Goal: Browse casually: Explore the website without a specific task or goal

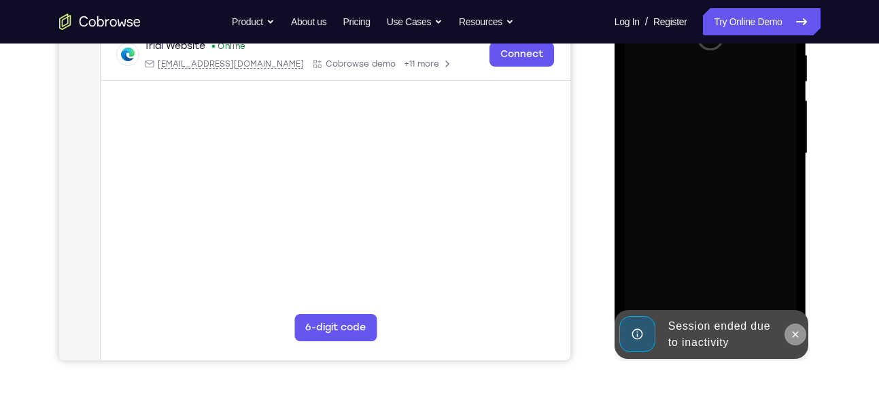
click at [796, 328] on button at bounding box center [795, 335] width 22 height 22
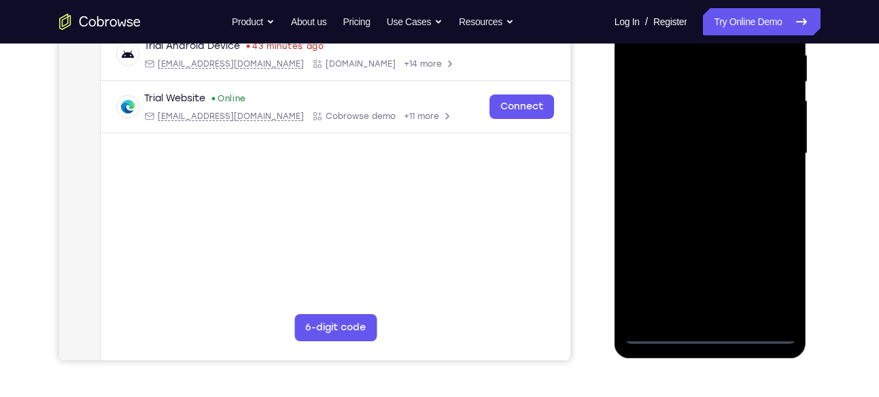
click at [711, 343] on div at bounding box center [710, 153] width 171 height 381
click at [773, 275] on div at bounding box center [710, 153] width 171 height 381
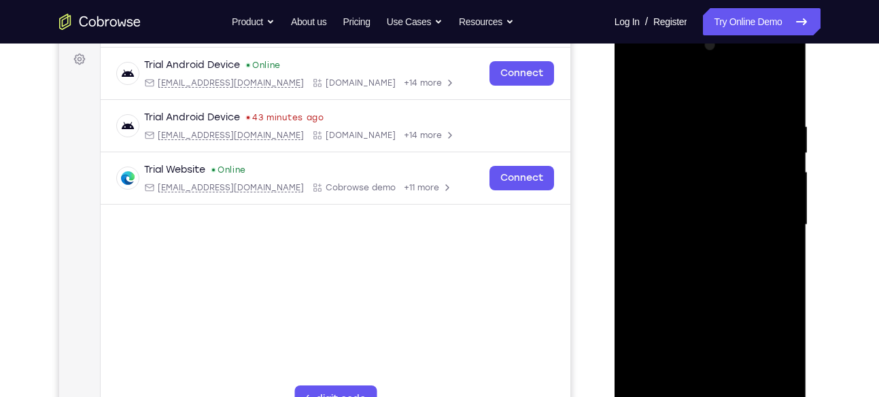
scroll to position [145, 0]
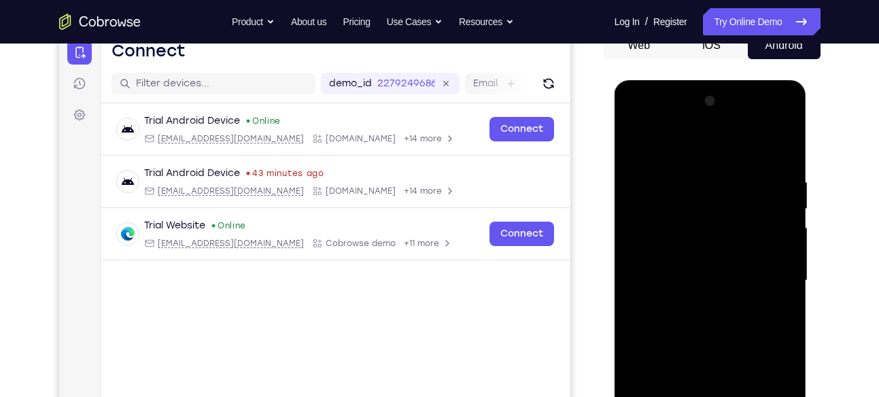
click at [635, 119] on div at bounding box center [710, 280] width 171 height 381
click at [695, 207] on div at bounding box center [710, 280] width 171 height 381
drag, startPoint x: 719, startPoint y: 267, endPoint x: 698, endPoint y: 261, distance: 21.9
click at [698, 261] on div at bounding box center [710, 280] width 171 height 381
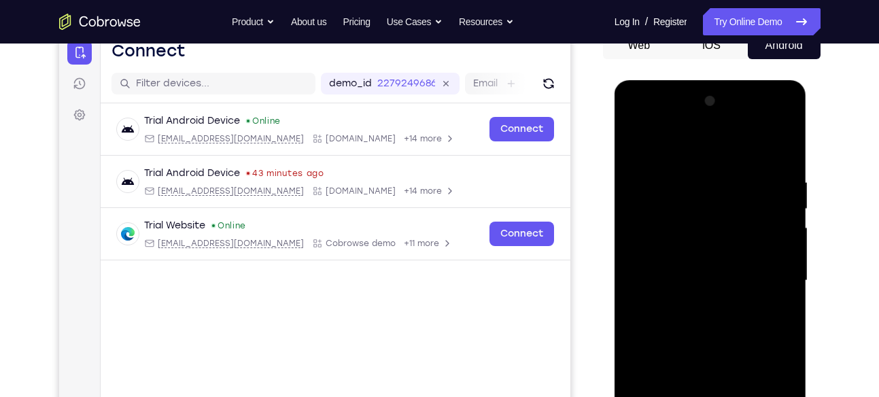
drag, startPoint x: 698, startPoint y: 261, endPoint x: 691, endPoint y: 209, distance: 52.1
click at [691, 209] on div at bounding box center [710, 280] width 171 height 381
drag, startPoint x: 725, startPoint y: 214, endPoint x: 702, endPoint y: 167, distance: 52.6
click at [702, 167] on div at bounding box center [710, 280] width 171 height 381
drag, startPoint x: 708, startPoint y: 281, endPoint x: 701, endPoint y: 209, distance: 72.4
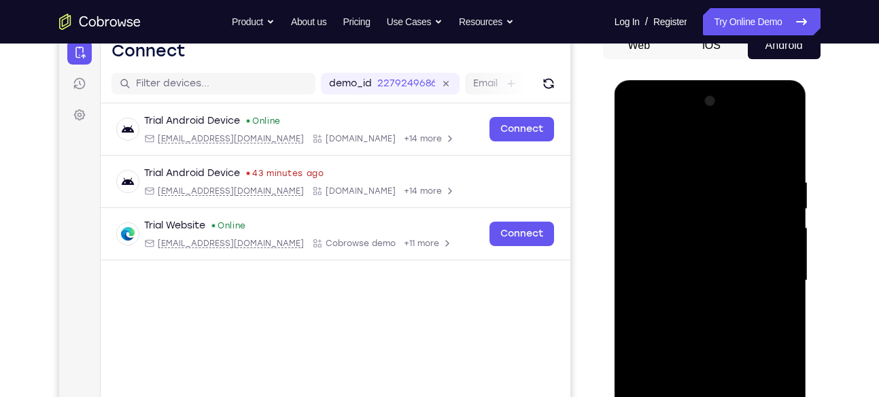
click at [701, 209] on div at bounding box center [710, 280] width 171 height 381
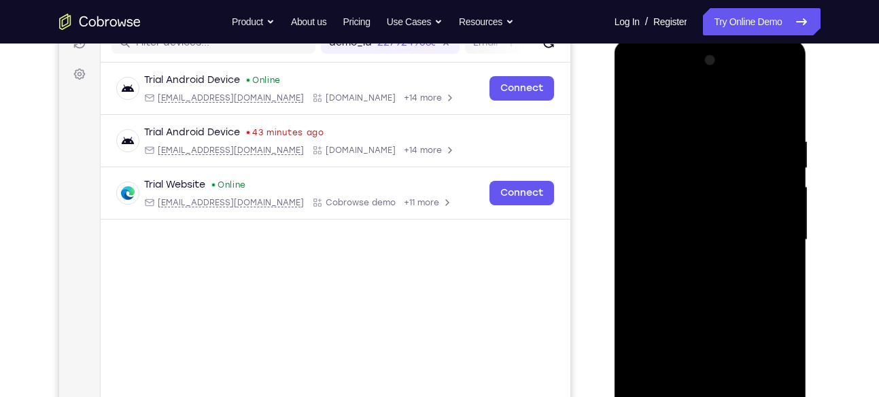
scroll to position [191, 0]
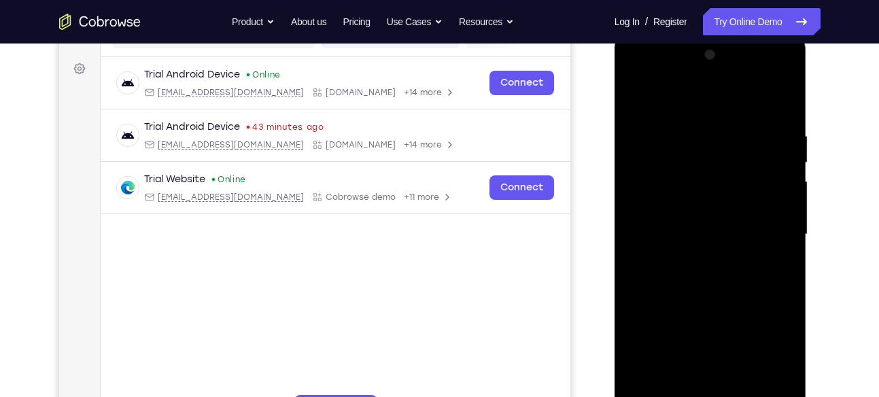
drag, startPoint x: 721, startPoint y: 196, endPoint x: 694, endPoint y: 251, distance: 62.0
click at [694, 251] on div at bounding box center [710, 234] width 171 height 381
drag, startPoint x: 716, startPoint y: 226, endPoint x: 714, endPoint y: 121, distance: 105.4
click at [714, 121] on div at bounding box center [710, 234] width 171 height 381
drag, startPoint x: 728, startPoint y: 277, endPoint x: 734, endPoint y: 195, distance: 81.8
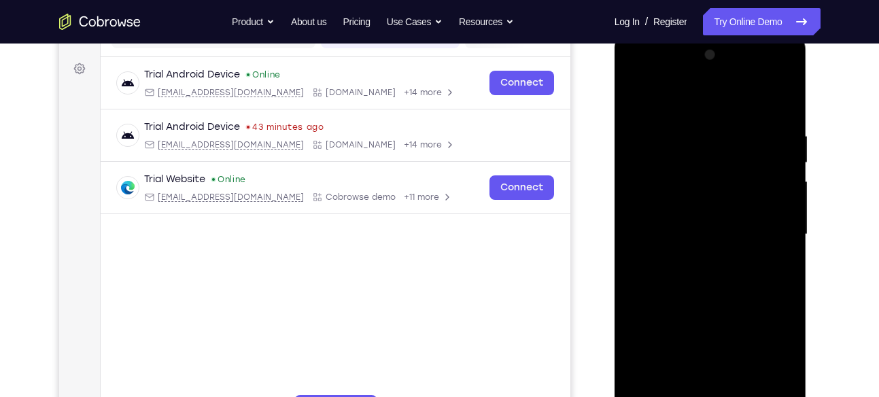
click at [734, 195] on div at bounding box center [710, 234] width 171 height 381
drag, startPoint x: 714, startPoint y: 295, endPoint x: 708, endPoint y: 148, distance: 146.9
click at [708, 148] on div at bounding box center [710, 234] width 171 height 381
drag, startPoint x: 702, startPoint y: 284, endPoint x: 725, endPoint y: 140, distance: 145.8
click at [725, 140] on div at bounding box center [710, 234] width 171 height 381
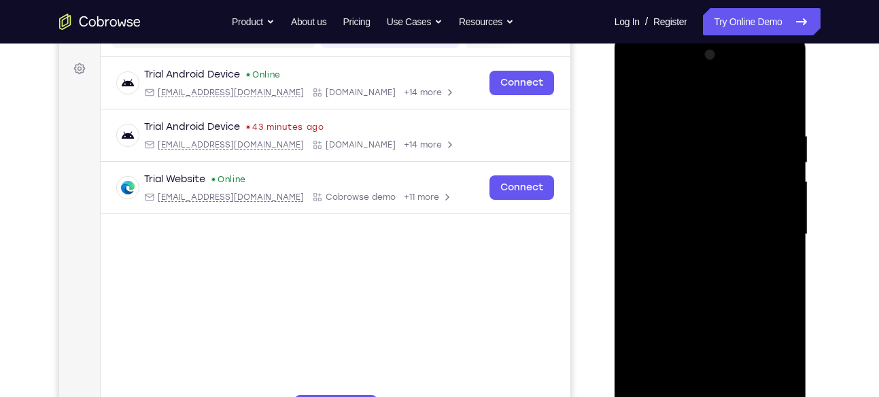
drag, startPoint x: 733, startPoint y: 278, endPoint x: 714, endPoint y: 139, distance: 140.6
click at [714, 139] on div at bounding box center [710, 234] width 171 height 381
drag, startPoint x: 720, startPoint y: 260, endPoint x: 717, endPoint y: 171, distance: 89.1
click at [717, 171] on div at bounding box center [710, 234] width 171 height 381
drag, startPoint x: 720, startPoint y: 198, endPoint x: 712, endPoint y: 128, distance: 70.5
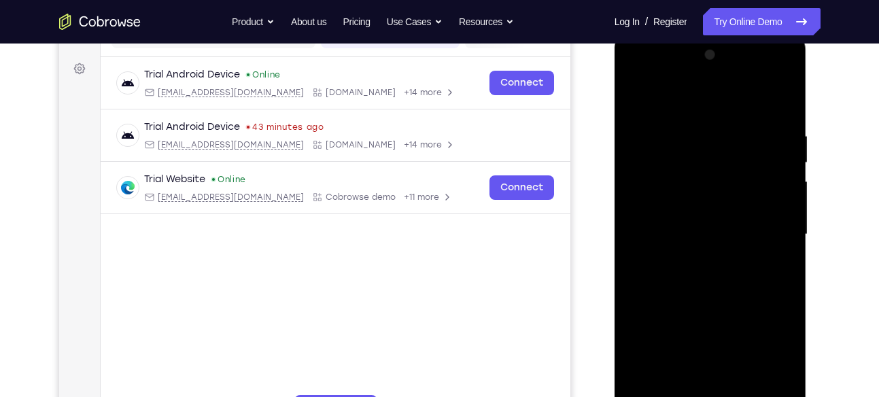
click at [712, 128] on div at bounding box center [710, 234] width 171 height 381
drag, startPoint x: 691, startPoint y: 237, endPoint x: 692, endPoint y: 176, distance: 61.2
click at [692, 176] on div at bounding box center [710, 234] width 171 height 381
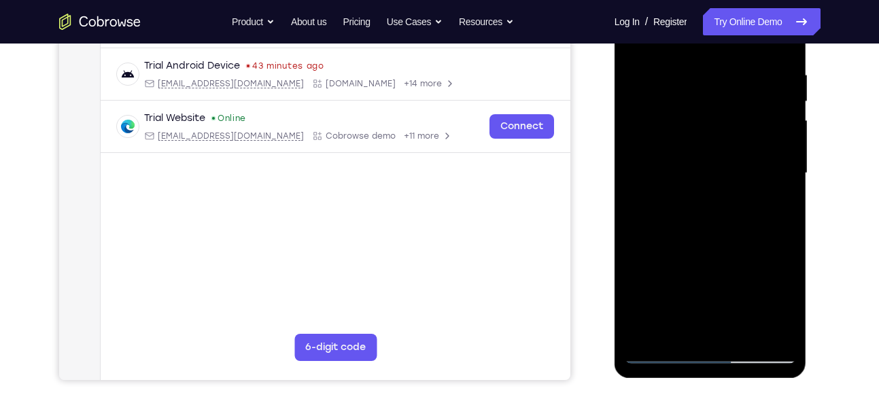
scroll to position [251, 0]
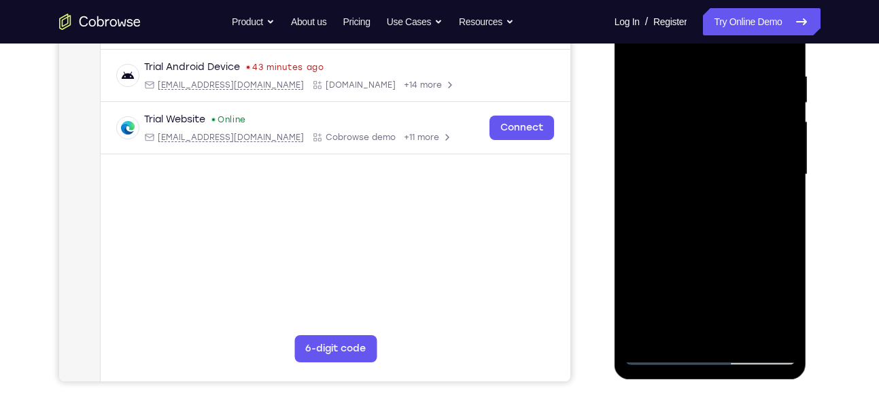
drag, startPoint x: 703, startPoint y: 118, endPoint x: 704, endPoint y: 203, distance: 85.7
click at [704, 203] on div at bounding box center [710, 174] width 171 height 381
click at [684, 94] on div at bounding box center [710, 174] width 171 height 381
click at [710, 95] on div at bounding box center [710, 174] width 171 height 381
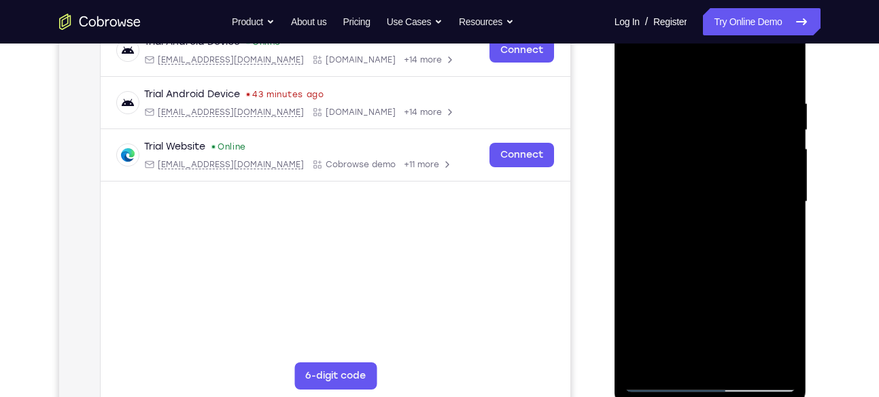
scroll to position [222, 0]
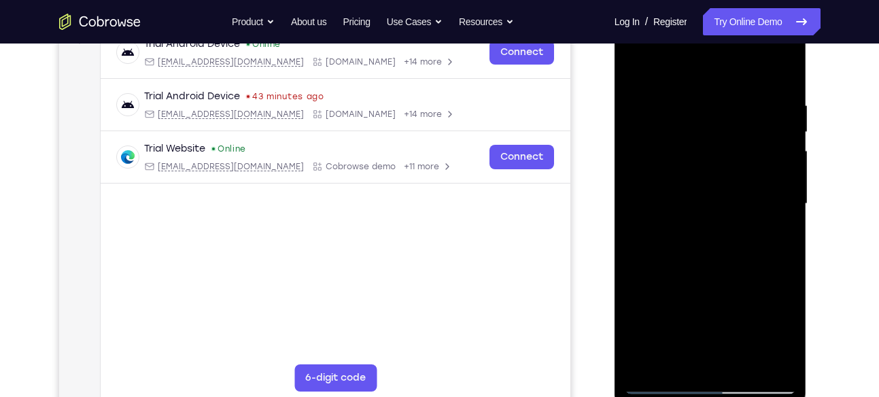
click at [724, 188] on div at bounding box center [710, 204] width 171 height 381
click at [714, 177] on div at bounding box center [710, 204] width 171 height 381
click at [635, 207] on div at bounding box center [710, 204] width 171 height 381
click at [663, 188] on div at bounding box center [710, 204] width 171 height 381
click at [636, 206] on div at bounding box center [710, 204] width 171 height 381
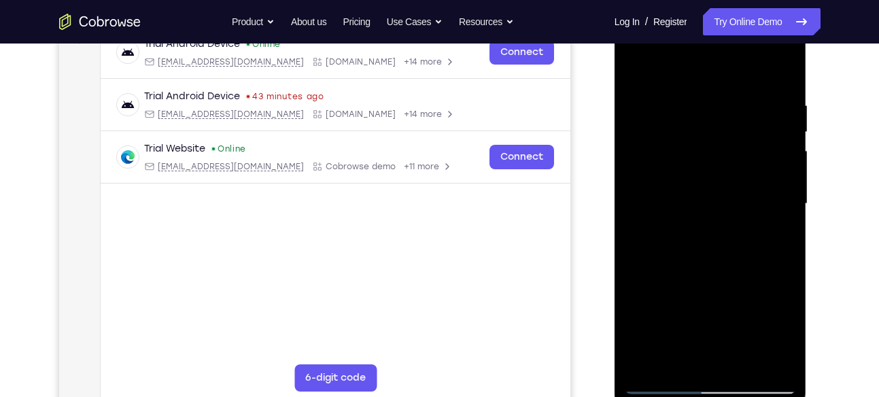
click at [638, 206] on div at bounding box center [710, 204] width 171 height 381
click at [638, 207] on div at bounding box center [710, 204] width 171 height 381
click at [640, 207] on div at bounding box center [710, 204] width 171 height 381
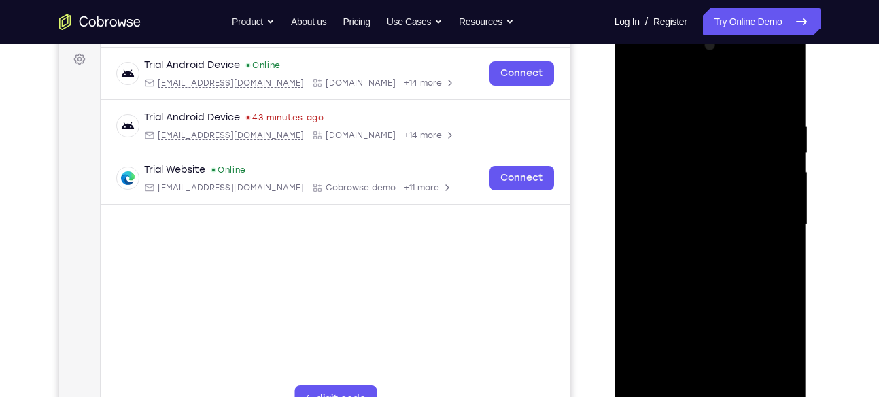
scroll to position [208, 0]
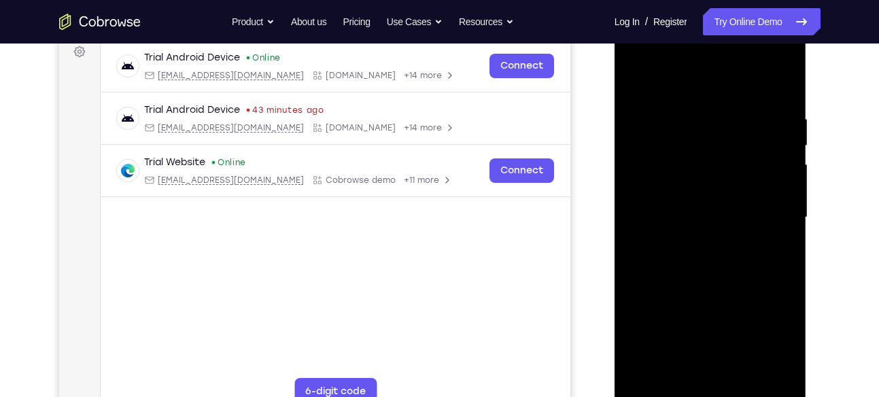
click at [652, 190] on div at bounding box center [710, 217] width 171 height 381
click at [640, 221] on div at bounding box center [710, 217] width 171 height 381
click at [648, 193] on div at bounding box center [710, 217] width 171 height 381
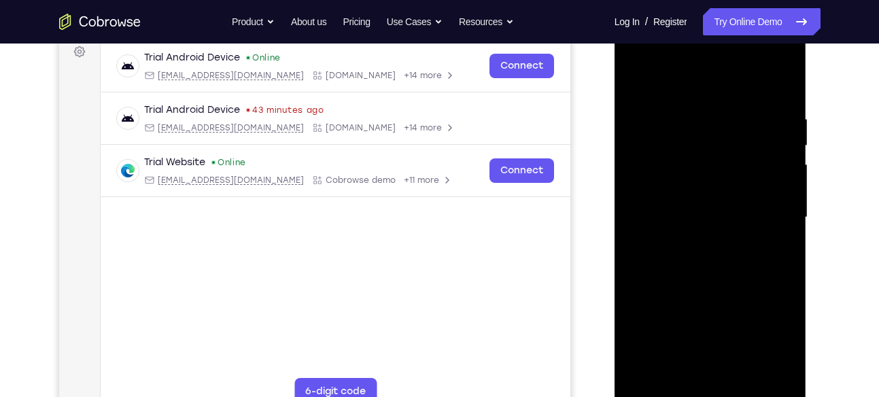
click at [653, 194] on div at bounding box center [710, 217] width 171 height 381
click at [642, 221] on div at bounding box center [710, 217] width 171 height 381
click at [643, 221] on div at bounding box center [710, 217] width 171 height 381
click at [644, 220] on div at bounding box center [710, 217] width 171 height 381
click at [646, 220] on div at bounding box center [710, 217] width 171 height 381
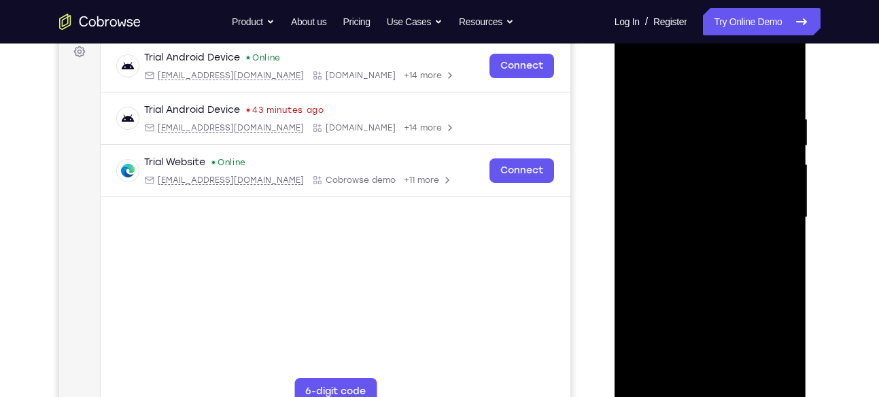
click at [648, 220] on div at bounding box center [710, 217] width 171 height 381
click at [649, 215] on div at bounding box center [710, 217] width 171 height 381
click at [650, 220] on div at bounding box center [710, 217] width 171 height 381
click at [652, 220] on div at bounding box center [710, 217] width 171 height 381
click at [654, 220] on div at bounding box center [710, 217] width 171 height 381
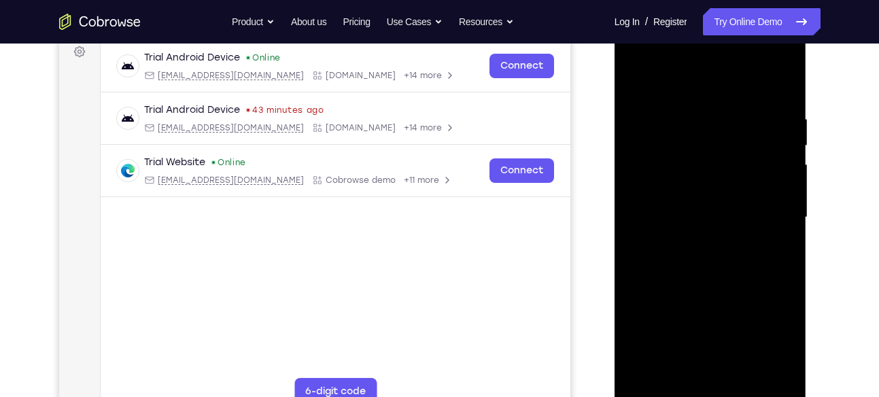
click at [651, 220] on div at bounding box center [710, 217] width 171 height 381
click at [654, 221] on div at bounding box center [710, 217] width 171 height 381
click at [659, 220] on div at bounding box center [710, 217] width 171 height 381
click at [663, 220] on div at bounding box center [710, 217] width 171 height 381
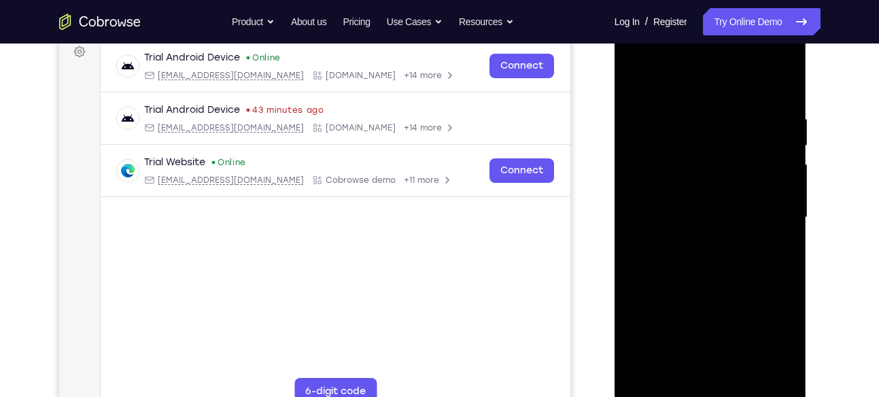
click at [667, 220] on div at bounding box center [710, 217] width 171 height 381
click at [670, 219] on div at bounding box center [710, 217] width 171 height 381
click at [663, 222] on div at bounding box center [710, 217] width 171 height 381
click at [666, 197] on div at bounding box center [710, 217] width 171 height 381
click at [664, 222] on div at bounding box center [710, 217] width 171 height 381
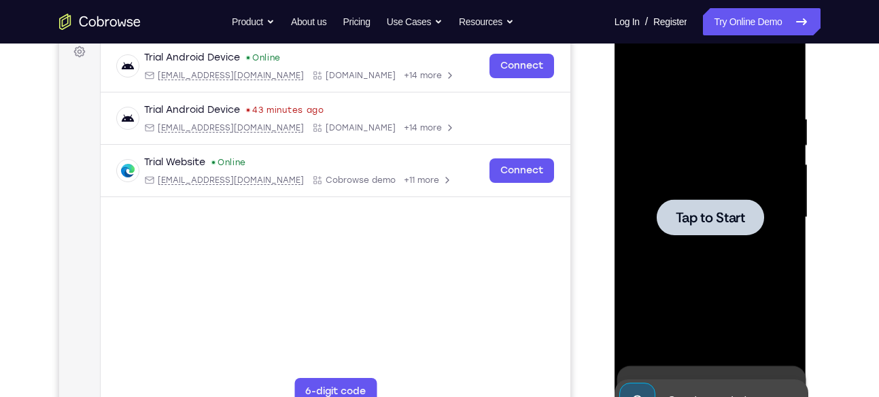
click at [664, 222] on div at bounding box center [710, 217] width 107 height 36
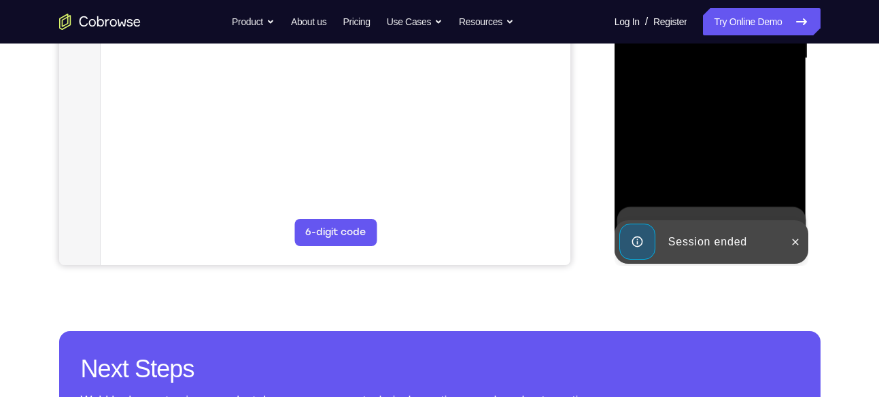
scroll to position [368, 0]
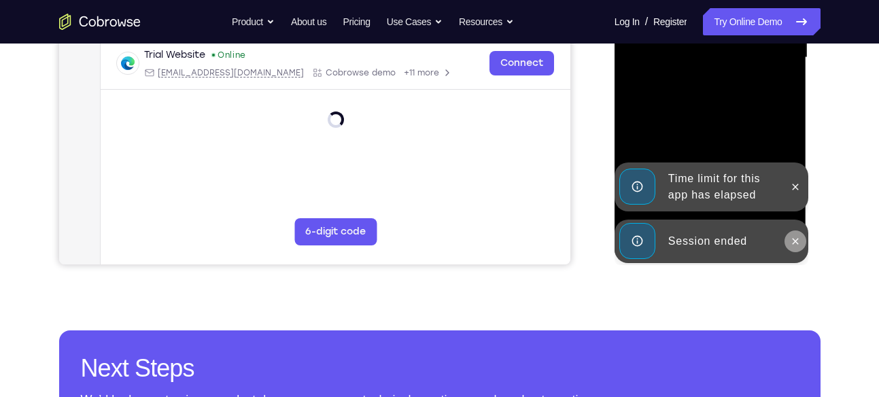
click at [801, 246] on button at bounding box center [795, 241] width 22 height 22
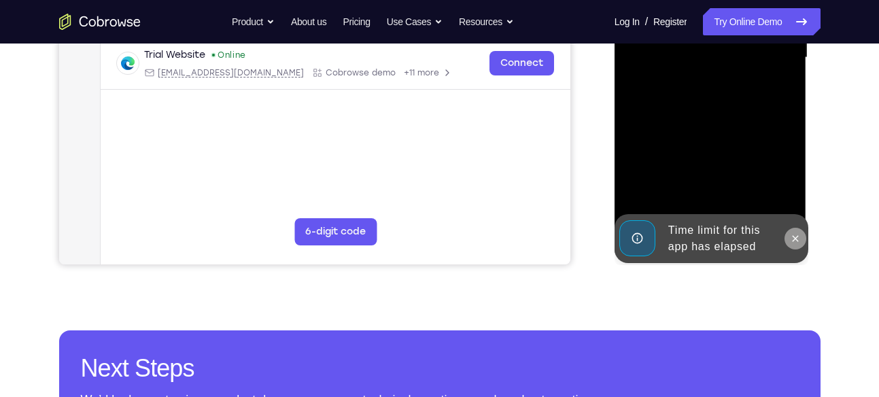
click at [797, 233] on icon at bounding box center [795, 238] width 11 height 11
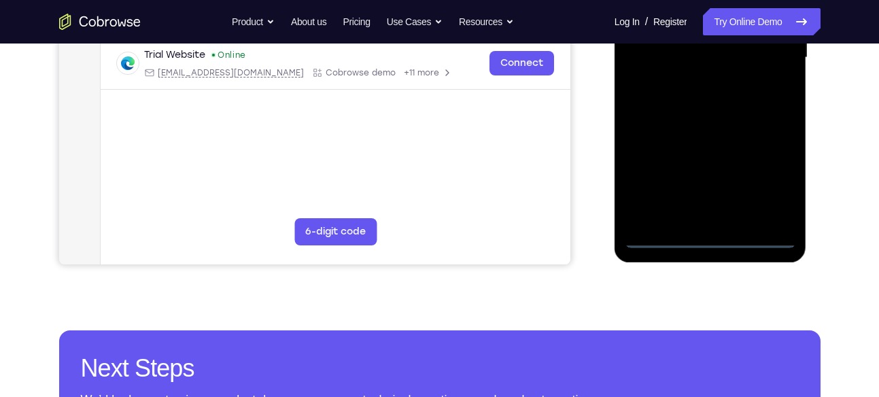
click at [712, 237] on div at bounding box center [710, 57] width 171 height 381
click at [771, 180] on div at bounding box center [710, 57] width 171 height 381
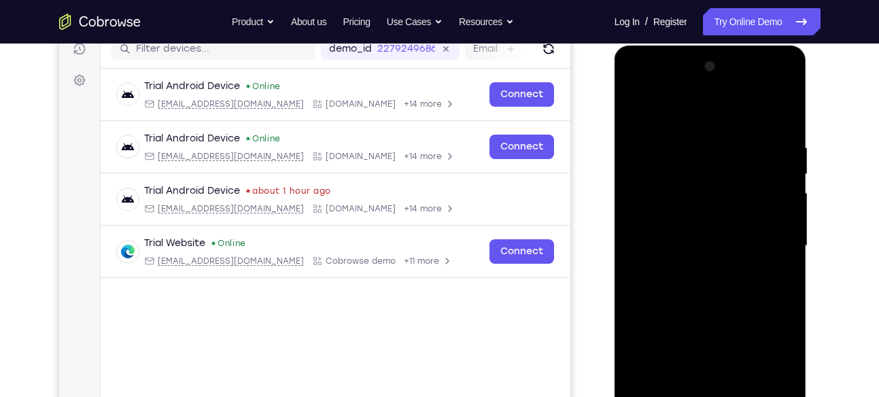
scroll to position [177, 0]
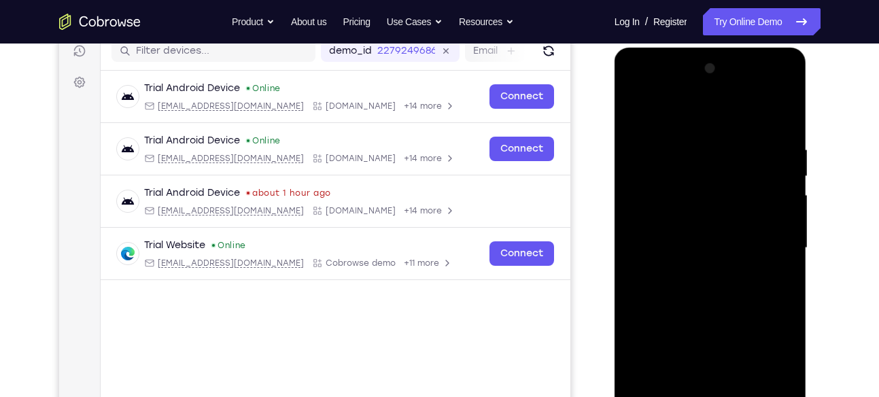
click at [636, 85] on div at bounding box center [710, 248] width 171 height 381
click at [765, 236] on div at bounding box center [710, 248] width 171 height 381
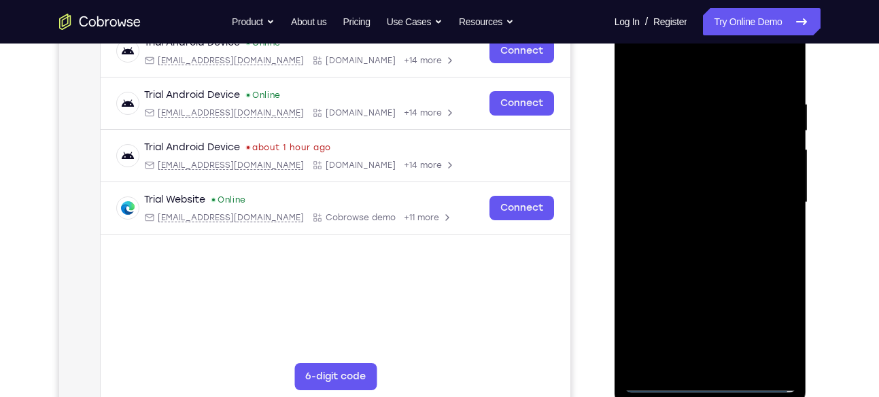
scroll to position [226, 0]
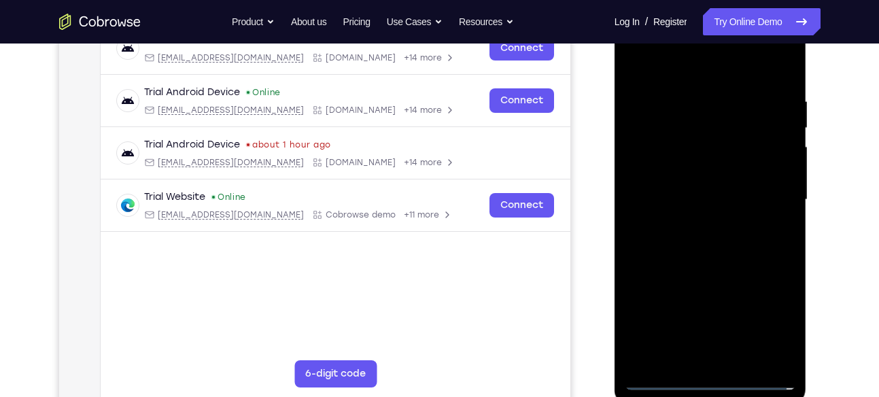
click at [697, 229] on div at bounding box center [710, 200] width 171 height 381
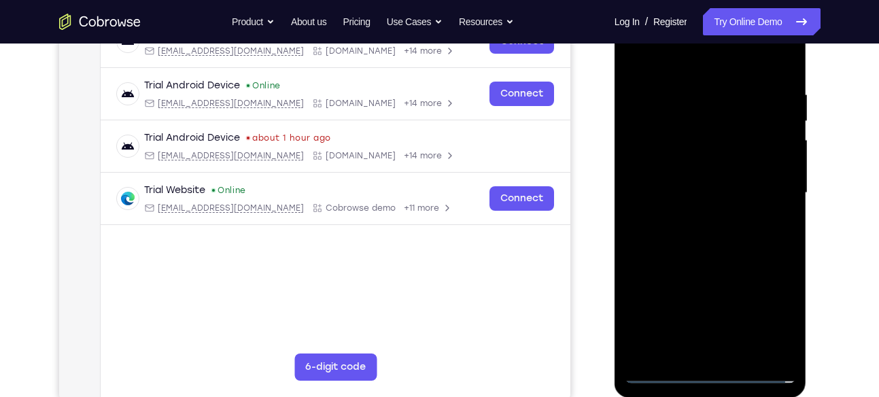
click at [687, 175] on div at bounding box center [710, 193] width 171 height 381
click at [680, 167] on div at bounding box center [710, 193] width 171 height 381
click at [671, 187] on div at bounding box center [710, 193] width 171 height 381
click at [663, 236] on div at bounding box center [710, 193] width 171 height 381
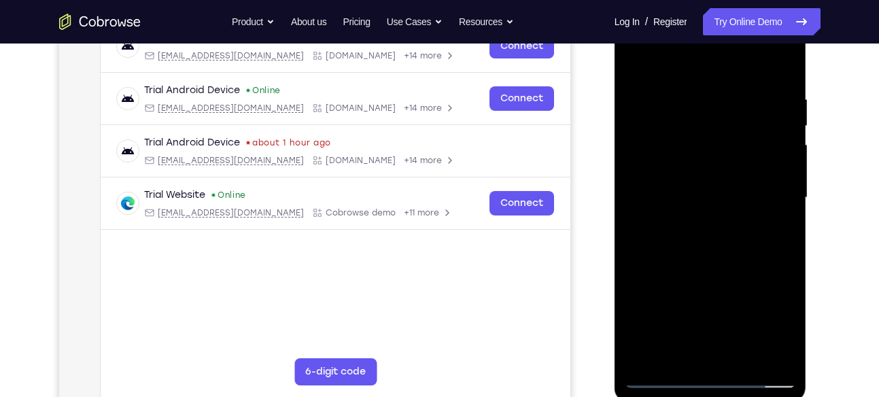
scroll to position [234, 0]
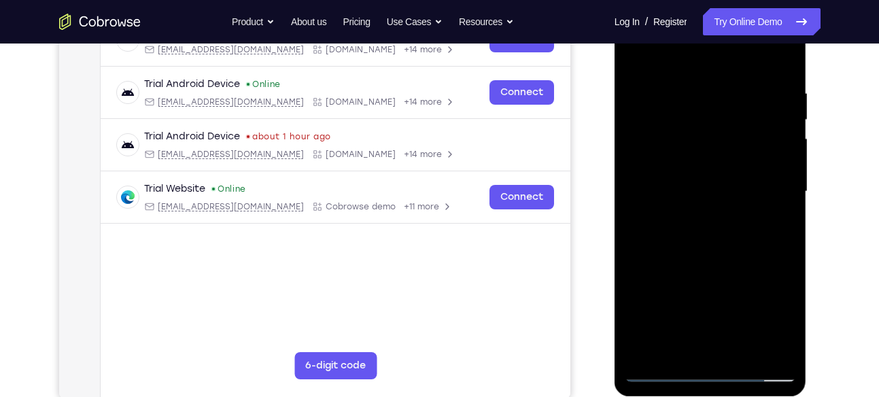
click at [784, 75] on div at bounding box center [710, 191] width 171 height 381
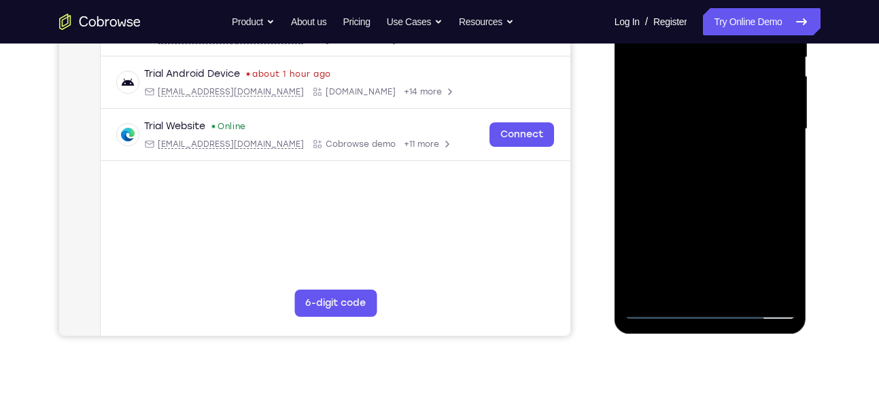
scroll to position [297, 0]
click at [746, 292] on div at bounding box center [710, 128] width 171 height 381
click at [688, 198] on div at bounding box center [710, 128] width 171 height 381
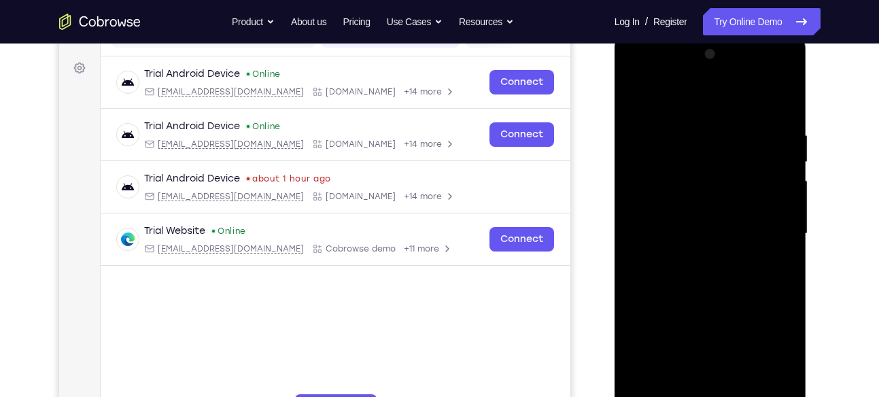
scroll to position [191, 0]
click at [691, 73] on div at bounding box center [710, 234] width 171 height 381
click at [682, 209] on div at bounding box center [710, 234] width 171 height 381
drag, startPoint x: 712, startPoint y: 249, endPoint x: 741, endPoint y: 96, distance: 155.6
click at [741, 96] on div at bounding box center [710, 234] width 171 height 381
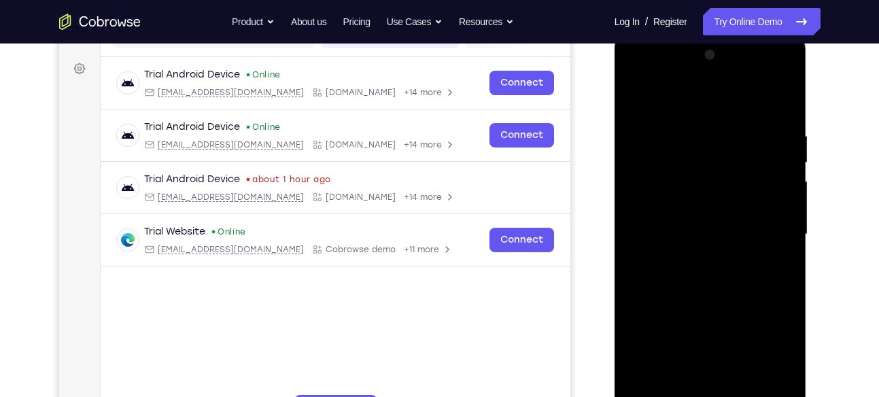
drag, startPoint x: 716, startPoint y: 269, endPoint x: 735, endPoint y: 87, distance: 183.2
click at [735, 87] on div at bounding box center [710, 234] width 171 height 381
drag, startPoint x: 718, startPoint y: 262, endPoint x: 746, endPoint y: 80, distance: 183.7
click at [746, 80] on div at bounding box center [710, 234] width 171 height 381
drag, startPoint x: 722, startPoint y: 268, endPoint x: 746, endPoint y: 107, distance: 162.8
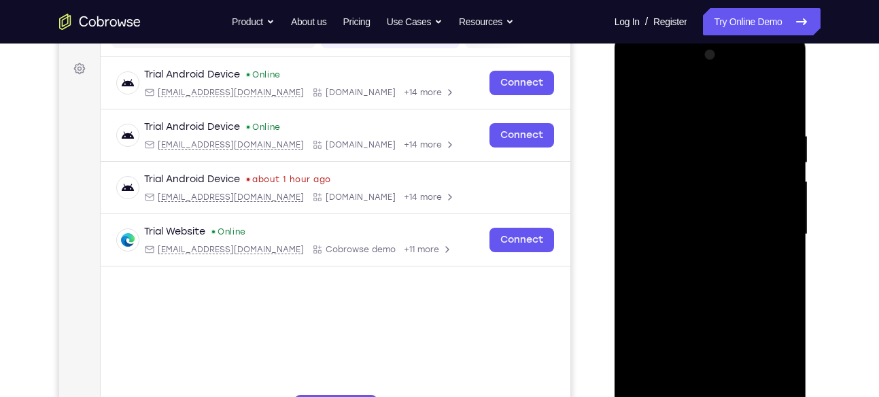
click at [746, 107] on div at bounding box center [710, 234] width 171 height 381
drag, startPoint x: 727, startPoint y: 257, endPoint x: 739, endPoint y: 139, distance: 118.9
click at [739, 139] on div at bounding box center [710, 234] width 171 height 381
click at [725, 202] on div at bounding box center [710, 234] width 171 height 381
click at [672, 238] on div at bounding box center [710, 234] width 171 height 381
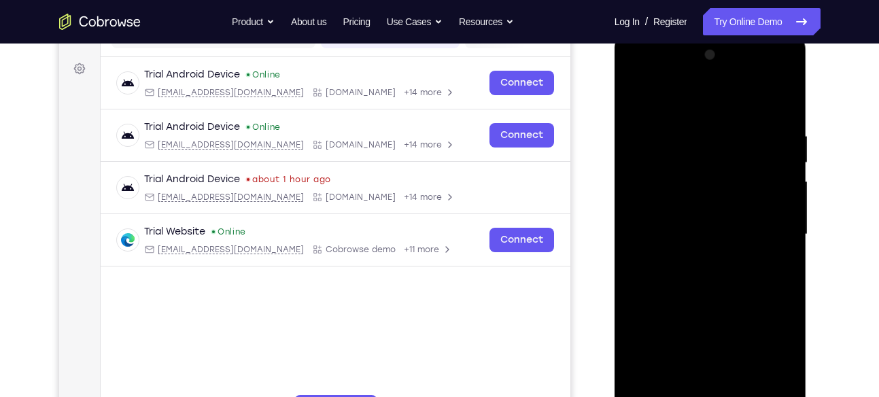
click at [710, 209] on div at bounding box center [710, 234] width 171 height 381
click at [674, 237] on div at bounding box center [710, 234] width 171 height 381
click at [669, 237] on div at bounding box center [710, 234] width 171 height 381
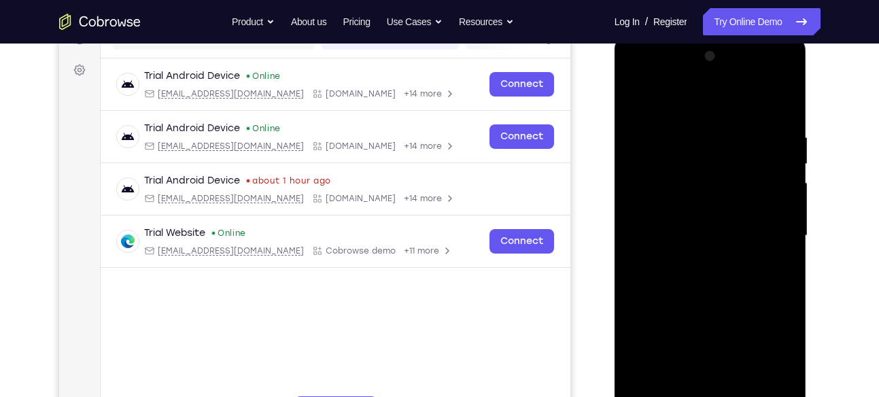
click at [691, 217] on div at bounding box center [710, 236] width 171 height 381
click at [665, 239] on div at bounding box center [710, 236] width 171 height 381
click at [683, 225] on div at bounding box center [710, 236] width 171 height 381
click at [674, 238] on div at bounding box center [710, 236] width 171 height 381
click at [679, 222] on div at bounding box center [710, 236] width 171 height 381
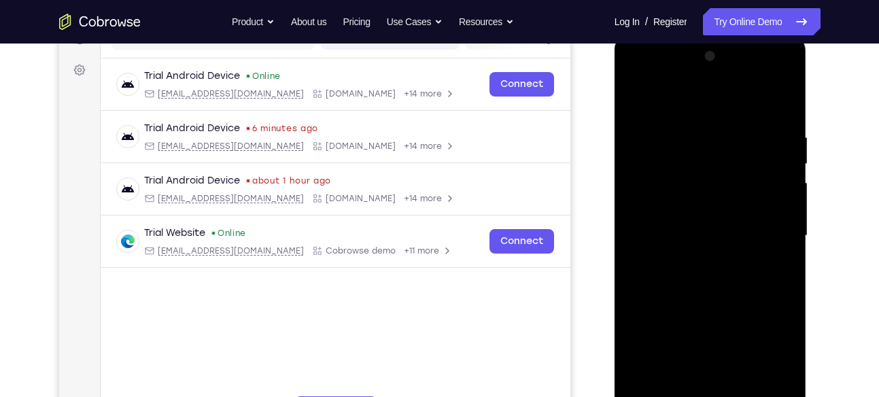
click at [671, 240] on div at bounding box center [710, 236] width 171 height 381
click at [691, 239] on div at bounding box center [710, 236] width 171 height 381
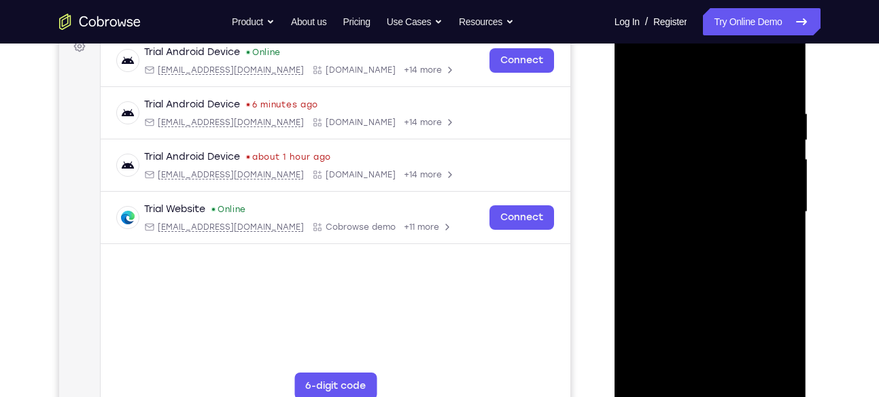
scroll to position [205, 0]
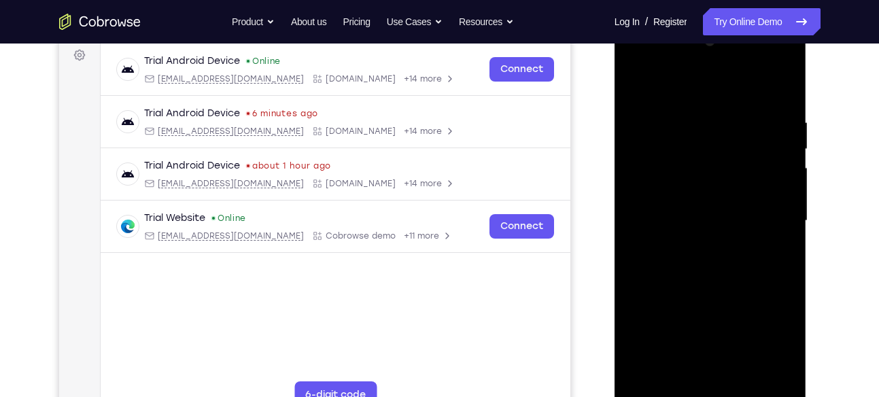
click at [725, 216] on div at bounding box center [710, 221] width 171 height 381
click at [684, 222] on div at bounding box center [710, 221] width 171 height 381
click at [690, 210] on div at bounding box center [710, 221] width 171 height 381
click at [685, 224] on div at bounding box center [710, 221] width 171 height 381
click at [686, 224] on div at bounding box center [710, 221] width 171 height 381
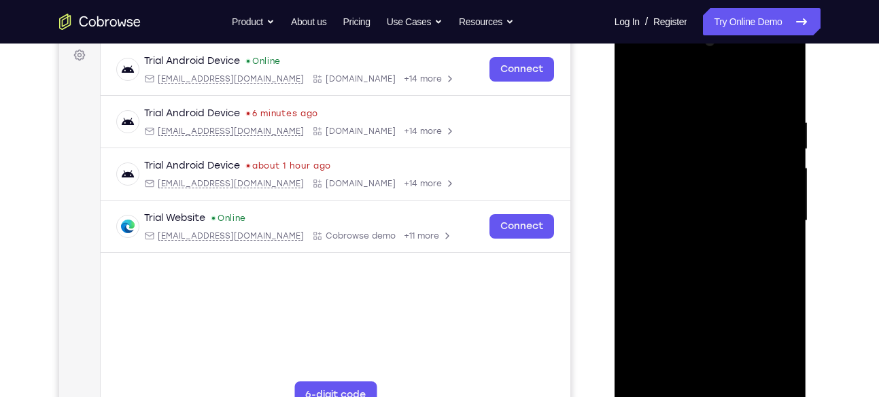
click at [689, 224] on div at bounding box center [710, 221] width 171 height 381
drag, startPoint x: 694, startPoint y: 224, endPoint x: 714, endPoint y: 224, distance: 19.7
click at [714, 224] on div at bounding box center [710, 221] width 171 height 381
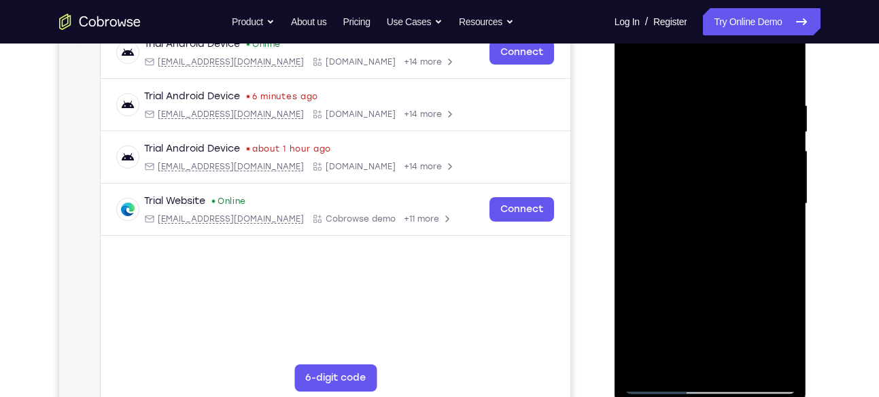
scroll to position [218, 0]
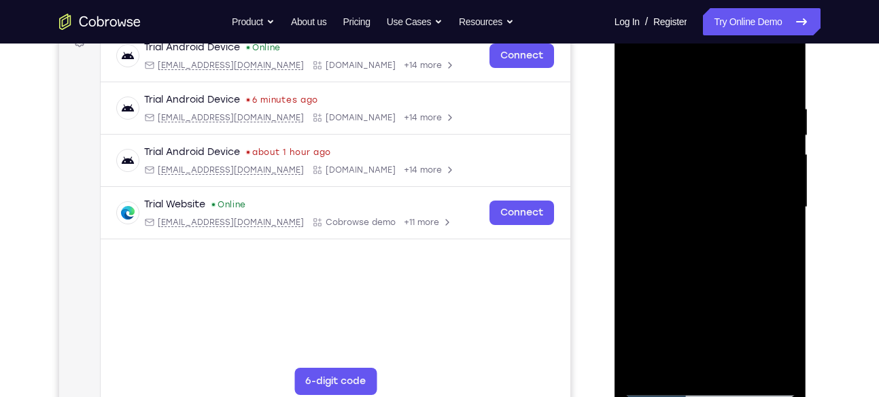
click at [746, 207] on div at bounding box center [710, 207] width 171 height 381
drag, startPoint x: 722, startPoint y: 283, endPoint x: 735, endPoint y: 173, distance: 110.9
click at [735, 173] on div at bounding box center [710, 207] width 171 height 381
drag, startPoint x: 728, startPoint y: 279, endPoint x: 750, endPoint y: 126, distance: 153.8
click at [750, 126] on div at bounding box center [710, 207] width 171 height 381
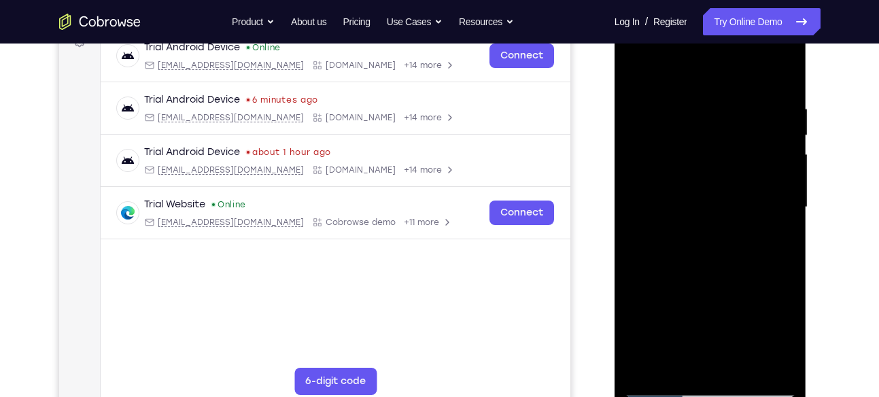
drag, startPoint x: 715, startPoint y: 265, endPoint x: 738, endPoint y: 152, distance: 115.8
click at [738, 152] on div at bounding box center [710, 207] width 171 height 381
drag, startPoint x: 730, startPoint y: 262, endPoint x: 738, endPoint y: 204, distance: 59.0
click at [738, 204] on div at bounding box center [710, 207] width 171 height 381
drag, startPoint x: 722, startPoint y: 281, endPoint x: 742, endPoint y: 175, distance: 107.3
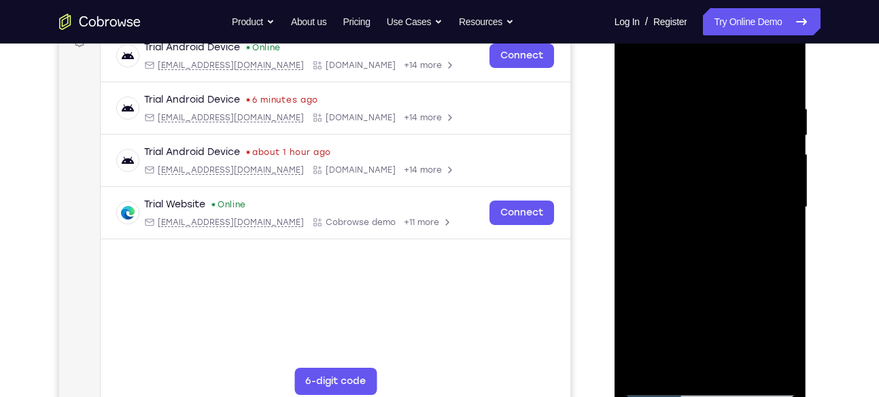
click at [742, 175] on div at bounding box center [710, 207] width 171 height 381
drag, startPoint x: 737, startPoint y: 224, endPoint x: 740, endPoint y: 181, distance: 42.2
click at [740, 181] on div at bounding box center [710, 207] width 171 height 381
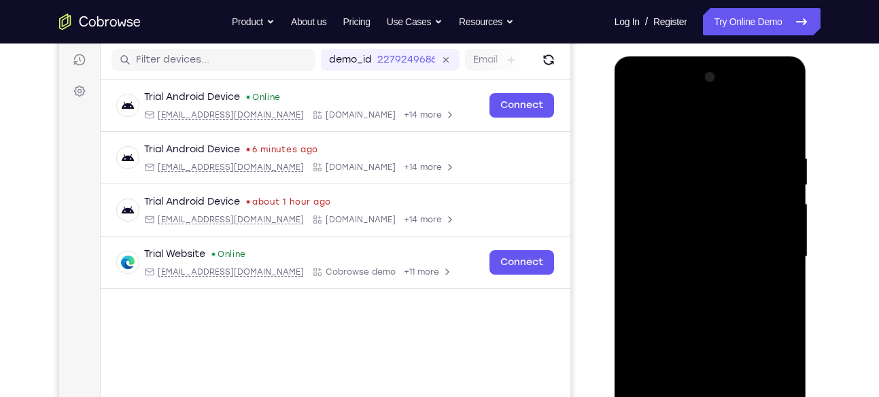
scroll to position [170, 0]
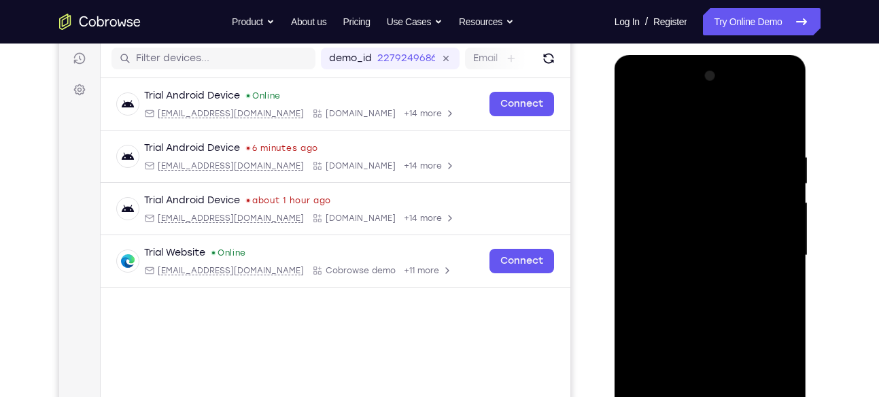
click at [732, 217] on div at bounding box center [710, 255] width 171 height 381
click at [715, 222] on div at bounding box center [710, 255] width 171 height 381
click at [648, 256] on div at bounding box center [710, 255] width 171 height 381
click at [663, 237] on div at bounding box center [710, 255] width 171 height 381
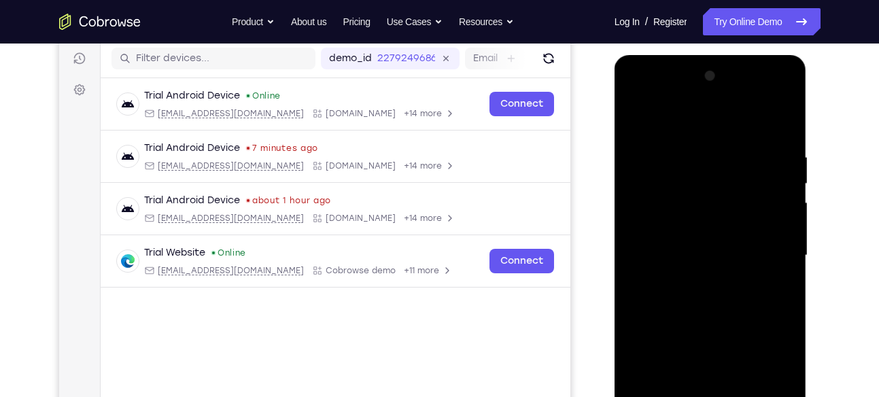
click at [643, 259] on div at bounding box center [710, 255] width 171 height 381
click at [650, 238] on div at bounding box center [710, 255] width 171 height 381
click at [644, 258] on div at bounding box center [710, 255] width 171 height 381
click at [642, 258] on div at bounding box center [710, 255] width 171 height 381
click at [647, 259] on div at bounding box center [710, 255] width 171 height 381
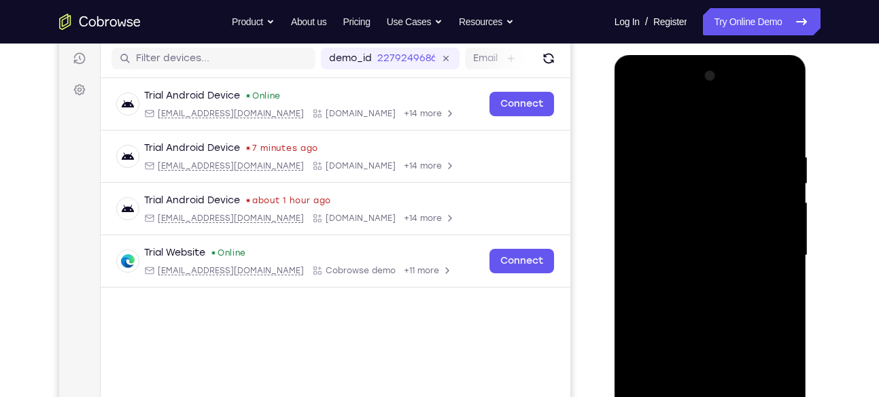
click at [650, 259] on div at bounding box center [710, 255] width 171 height 381
click at [658, 258] on div at bounding box center [710, 255] width 171 height 381
click at [667, 258] on div at bounding box center [710, 255] width 171 height 381
click at [680, 257] on div at bounding box center [710, 255] width 171 height 381
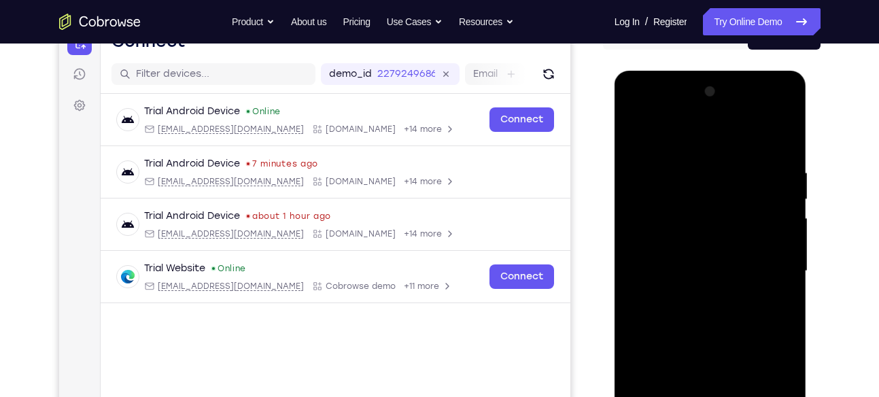
scroll to position [152, 0]
